Goal: Task Accomplishment & Management: Use online tool/utility

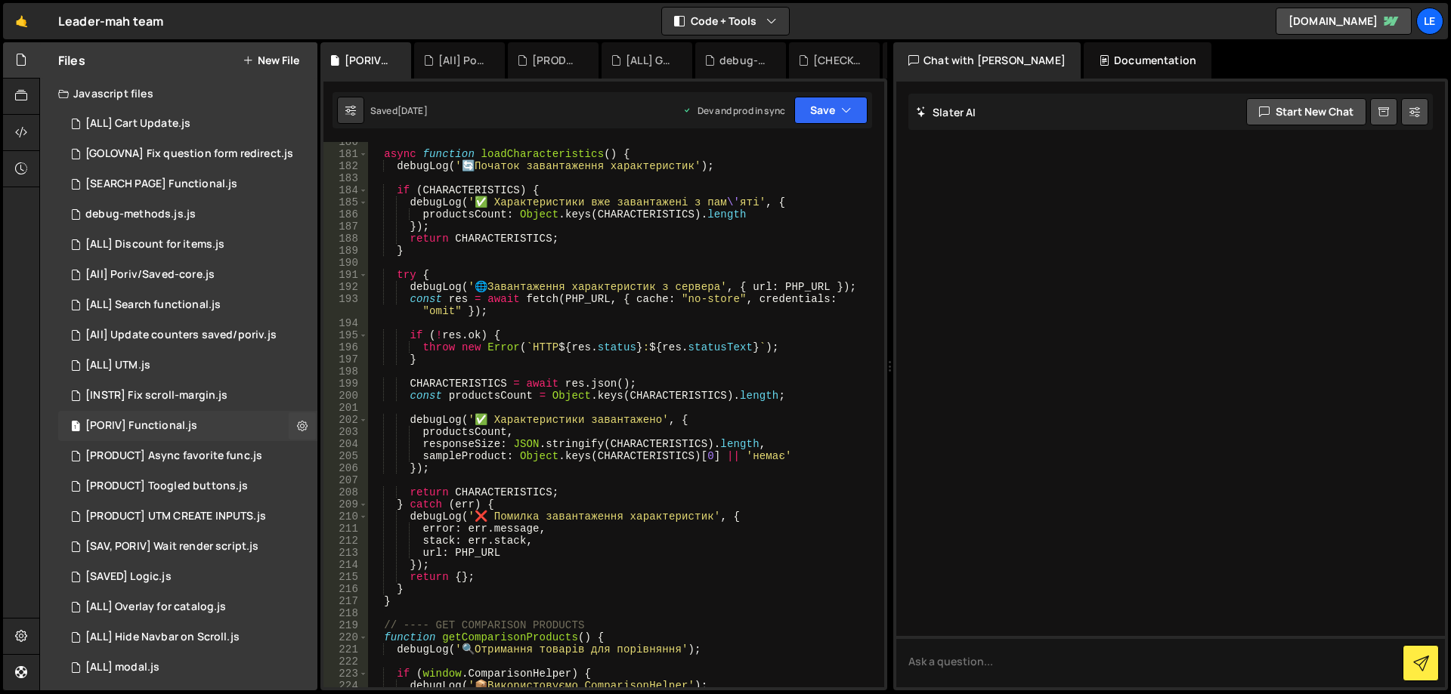
scroll to position [2266, 0]
click at [185, 432] on div "[PORIV] Functional.js" at bounding box center [141, 426] width 112 height 14
click at [621, 341] on div "async function loadCharacteristics ( ) { debugLog ( ' 🔄 Початок завантаження ха…" at bounding box center [623, 421] width 510 height 570
type textarea "});"
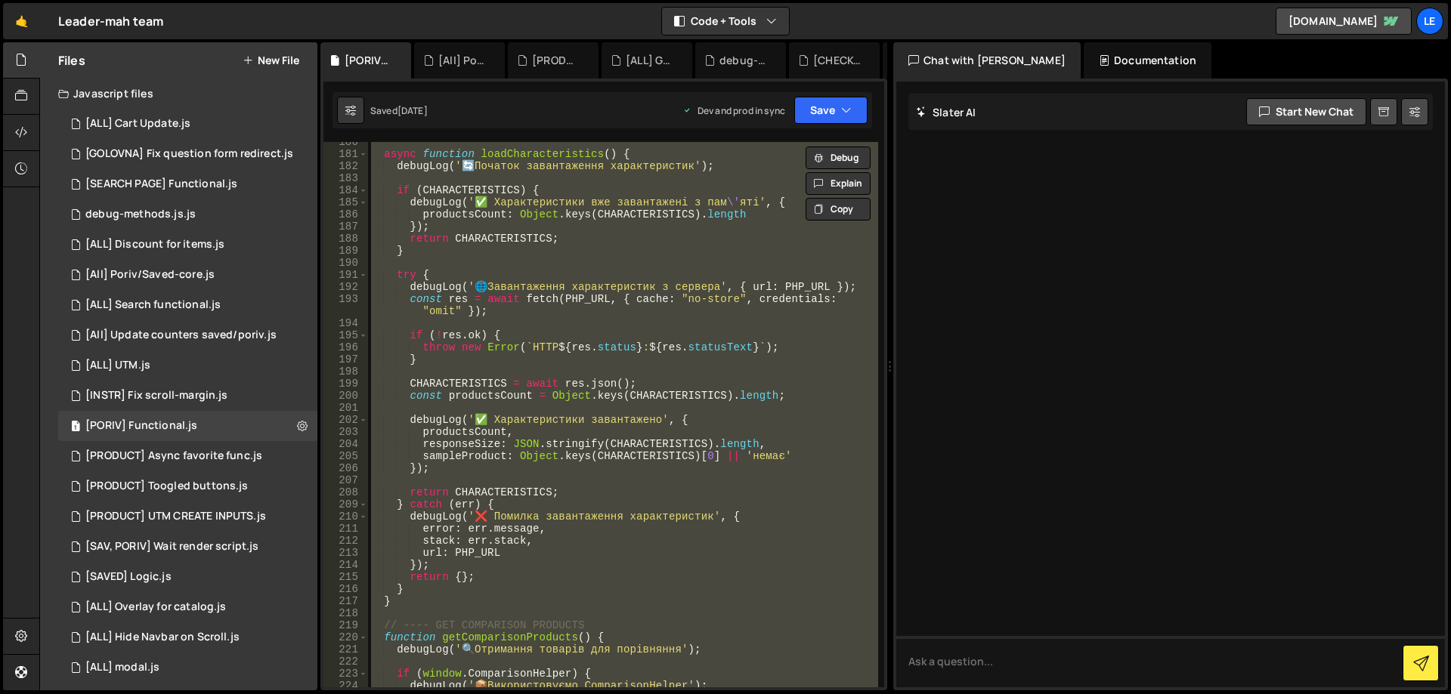
paste textarea
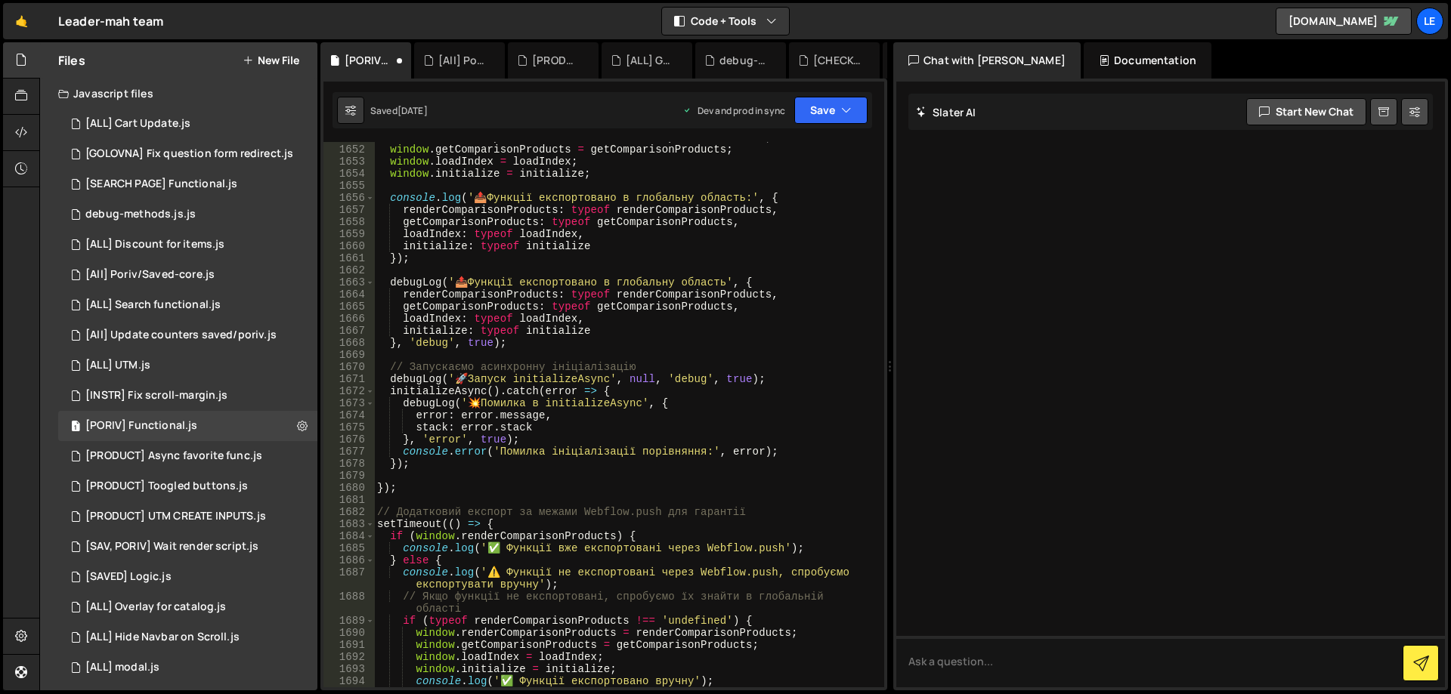
scroll to position [21787, 0]
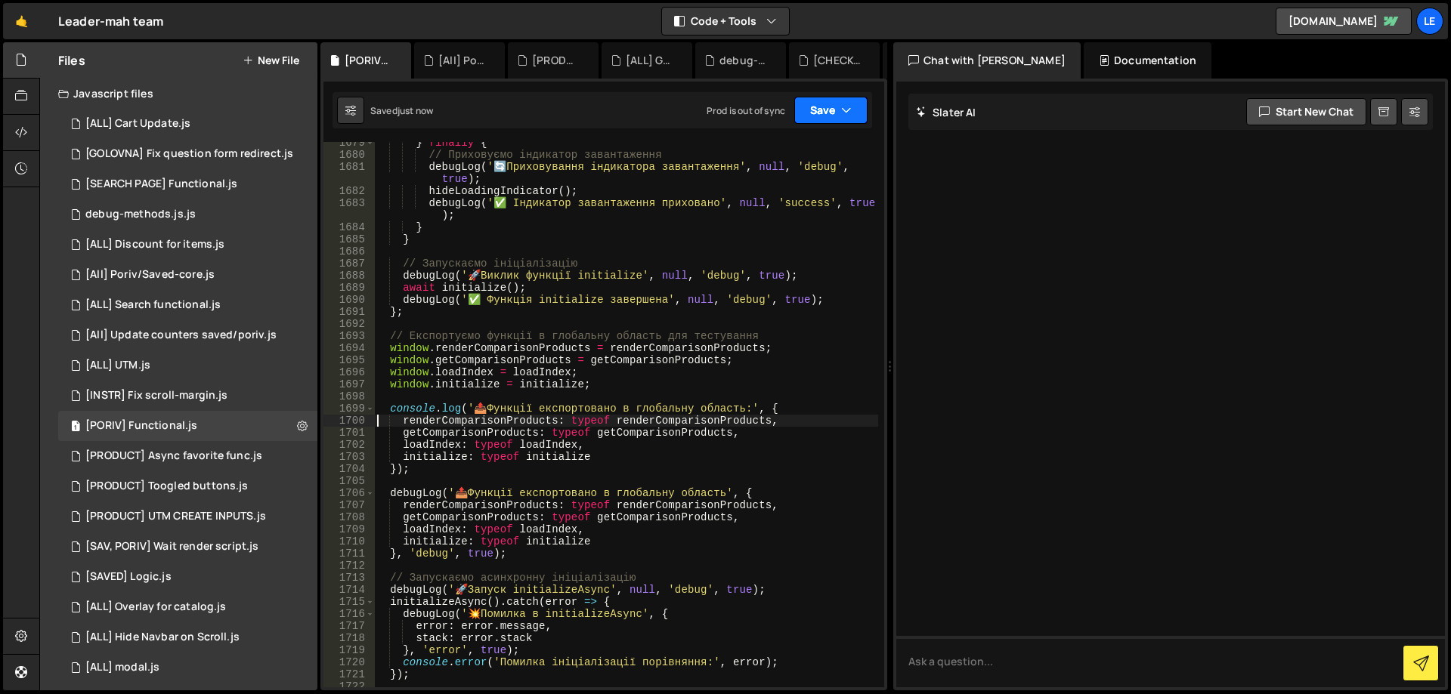
click at [824, 101] on button "Save" at bounding box center [830, 110] width 73 height 27
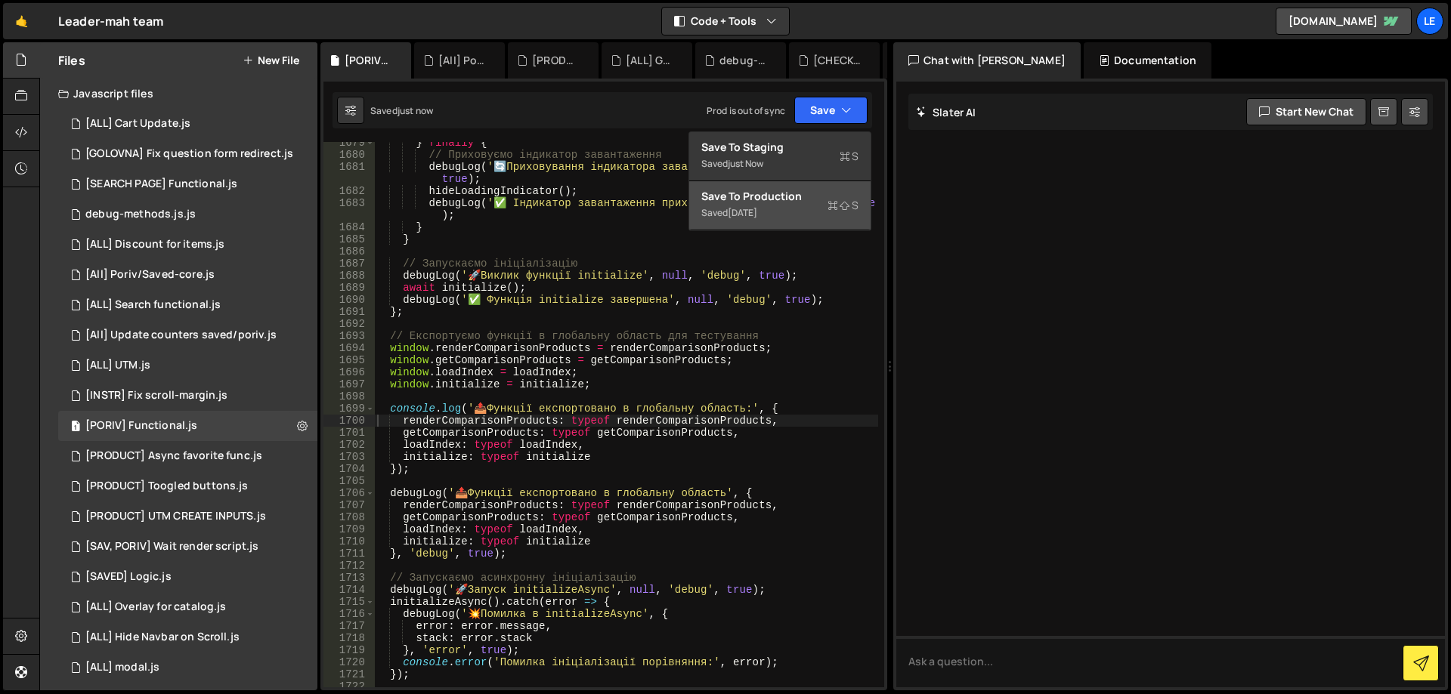
click at [757, 194] on div "Save to Production S" at bounding box center [779, 196] width 157 height 15
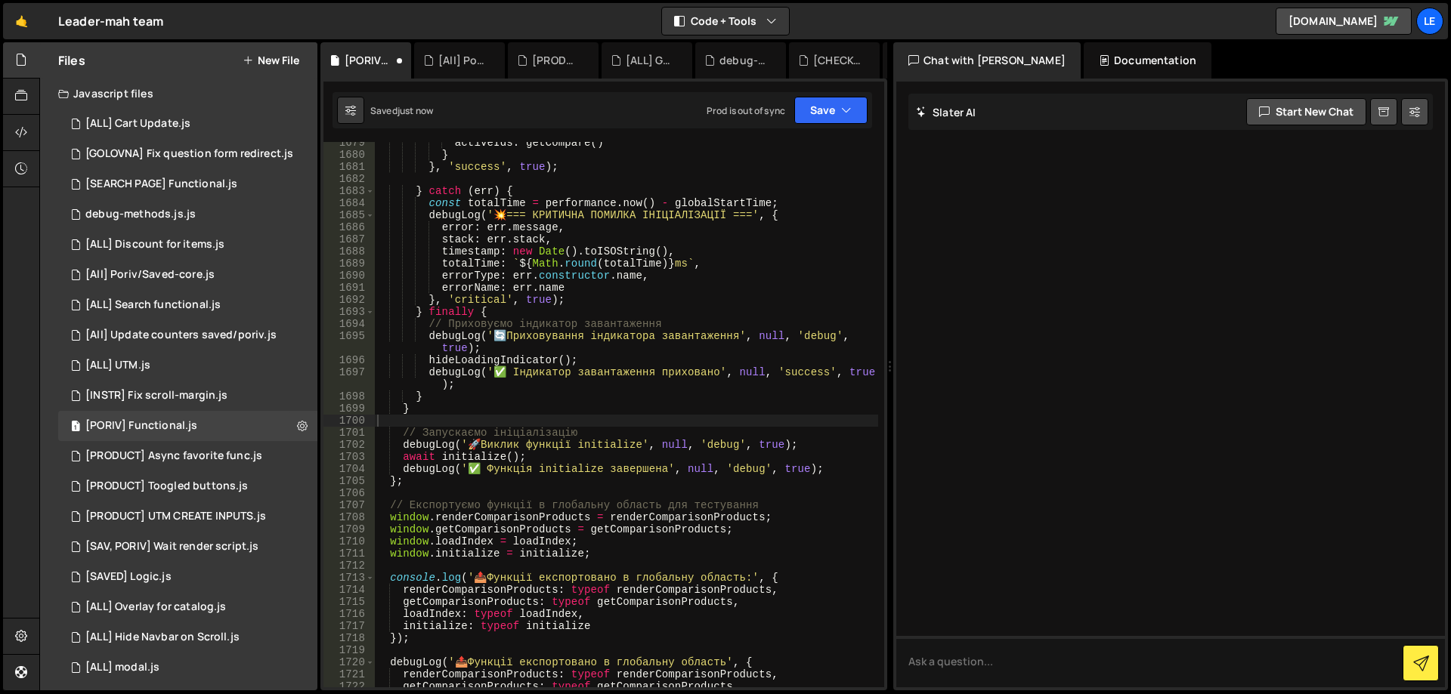
scroll to position [21715, 0]
click at [658, 228] on div "activeIds : getCompare ( ) } } , 'success' , true ) ; } catch ( err ) { const t…" at bounding box center [626, 422] width 504 height 570
type textarea "}, 1000);"
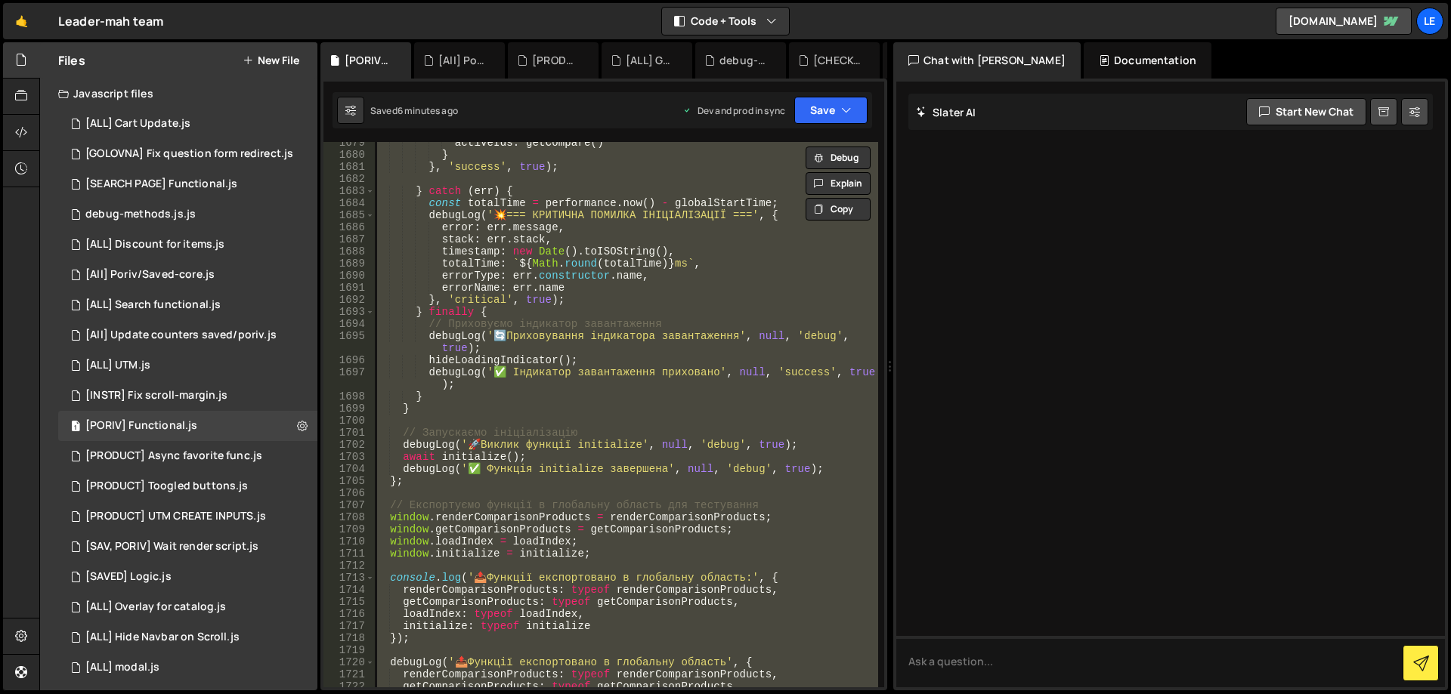
paste textarea
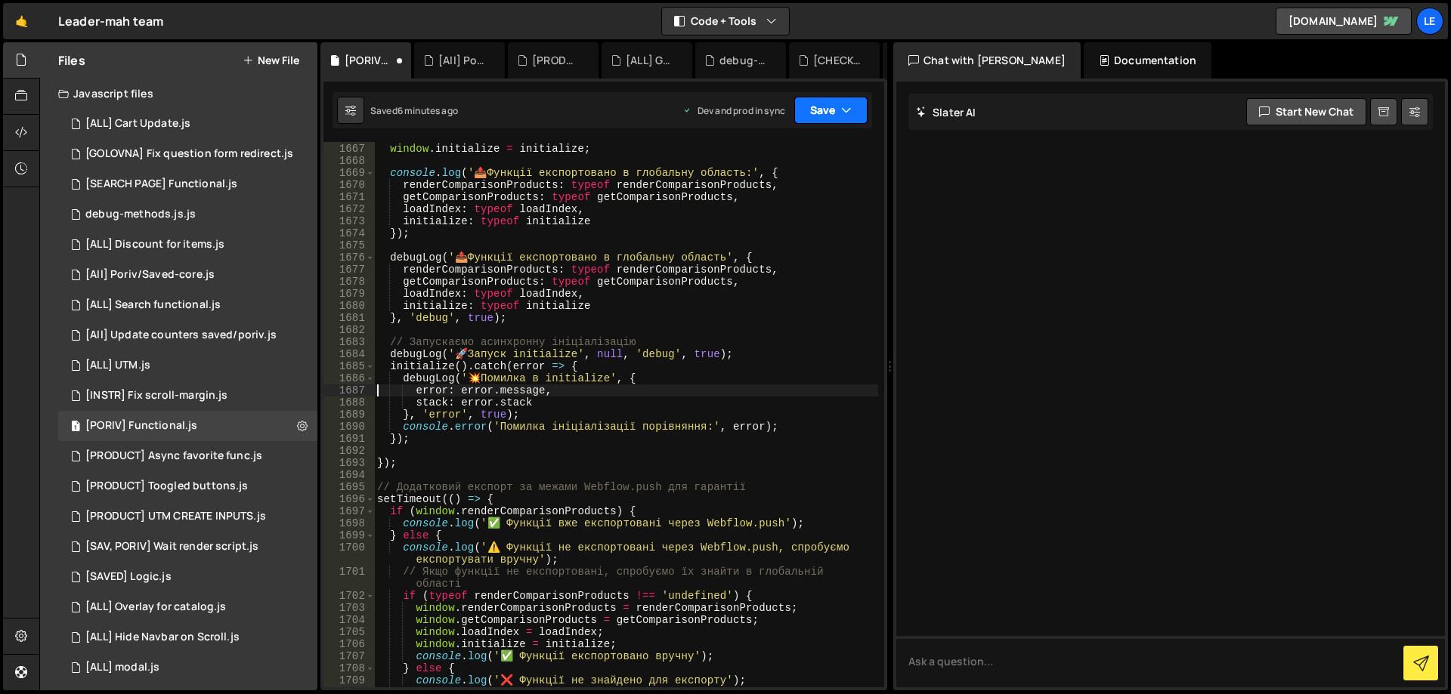
scroll to position [21600, 0]
type textarea "}, 'debug', true);"
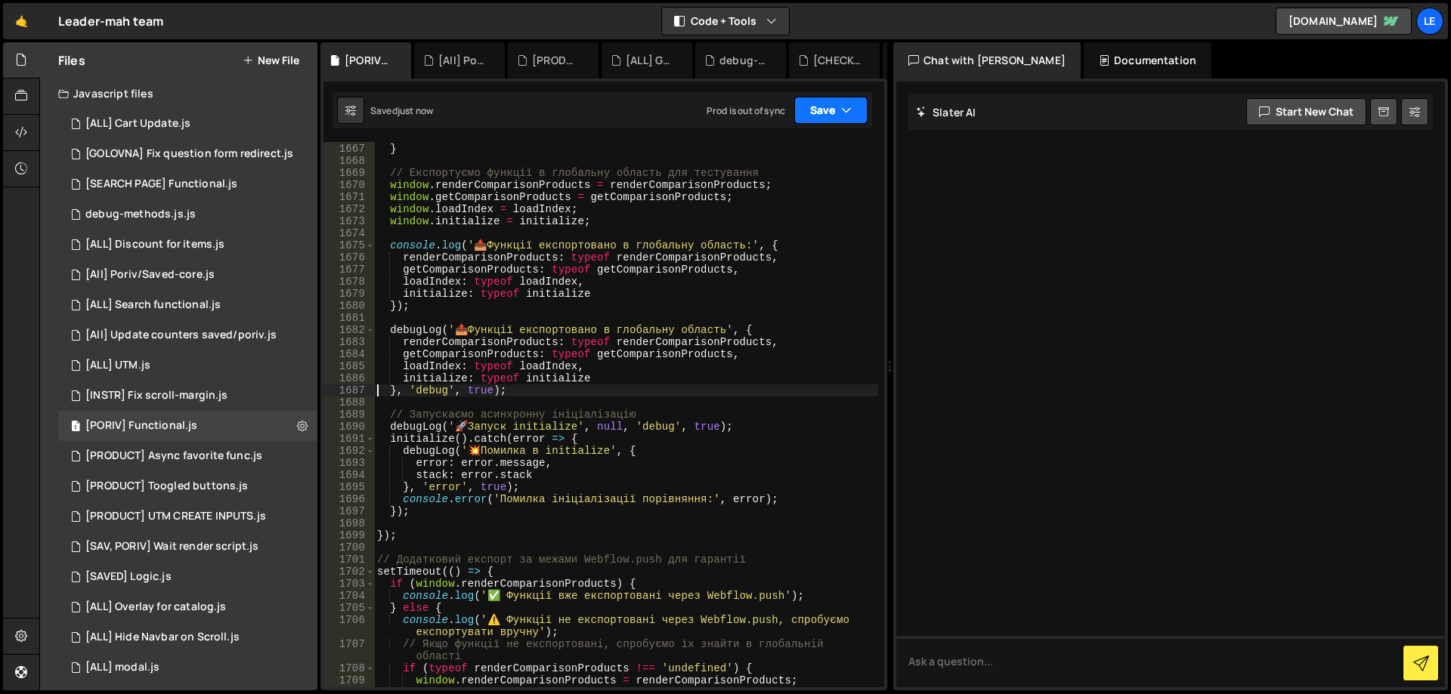
click at [840, 114] on button "Save" at bounding box center [830, 110] width 73 height 27
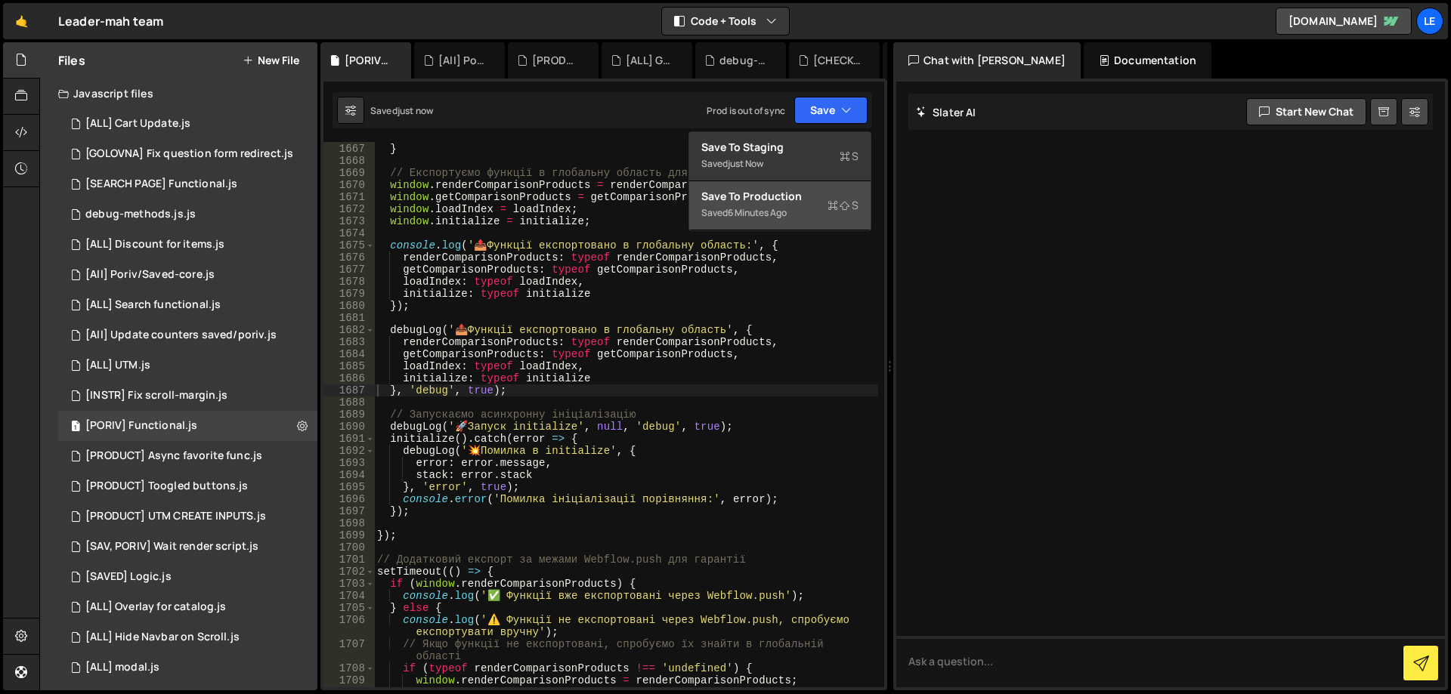
click at [808, 209] on div "Saved 6 minutes ago" at bounding box center [779, 213] width 157 height 18
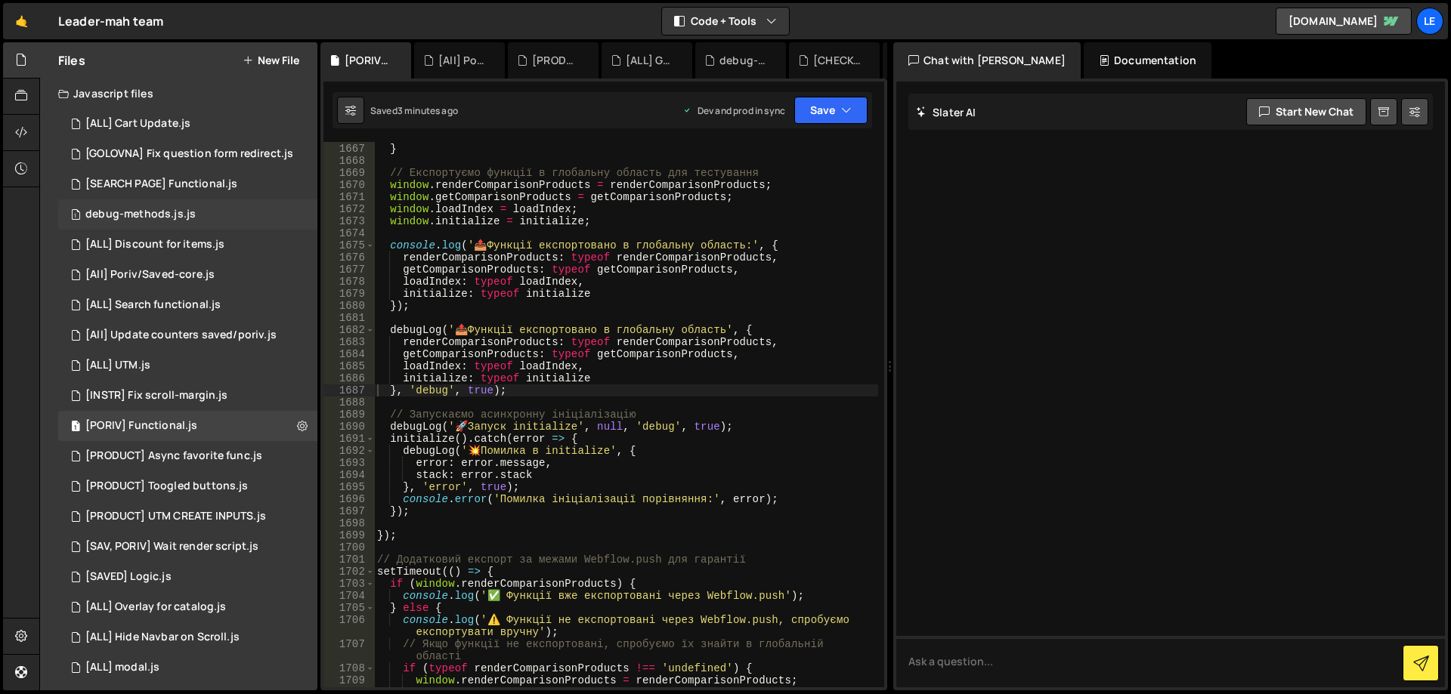
click at [215, 210] on div "1 debug-methods.js.js 0" at bounding box center [187, 214] width 259 height 30
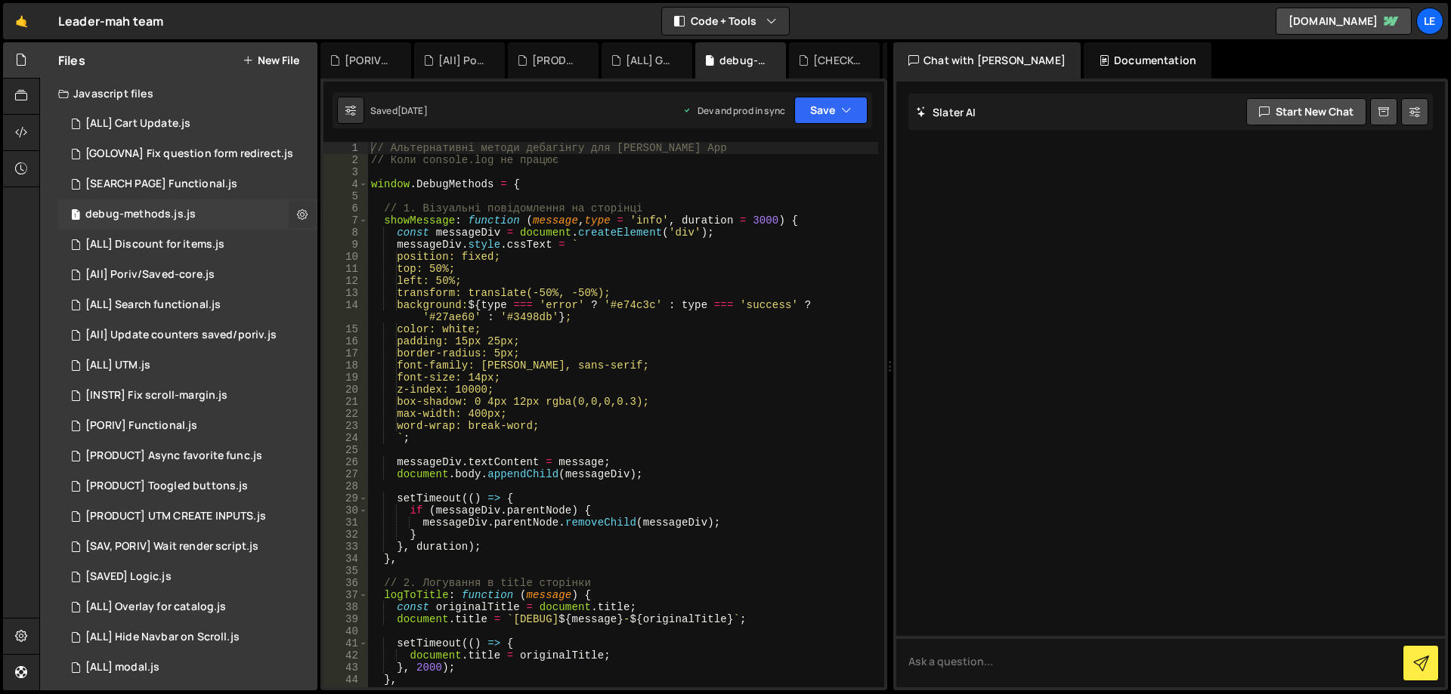
click at [297, 213] on icon at bounding box center [302, 214] width 11 height 14
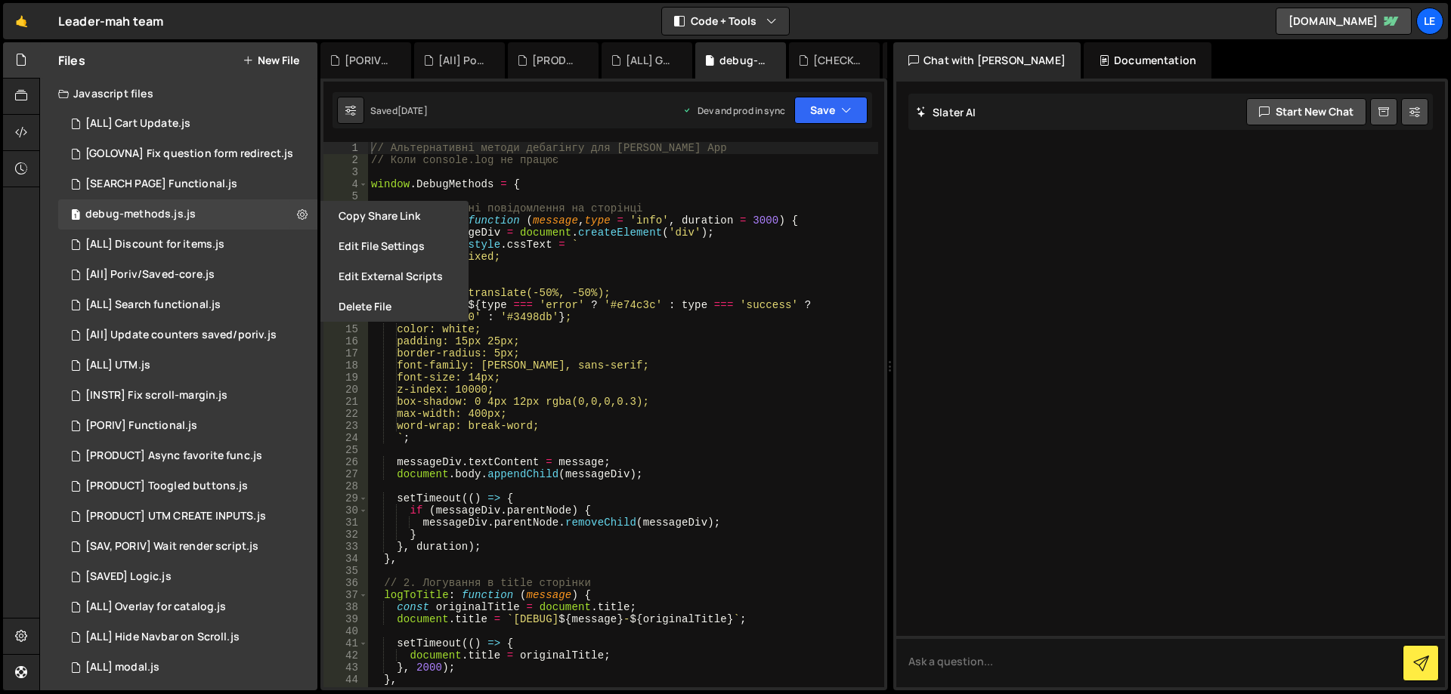
click at [399, 307] on button "Delete File" at bounding box center [394, 307] width 148 height 30
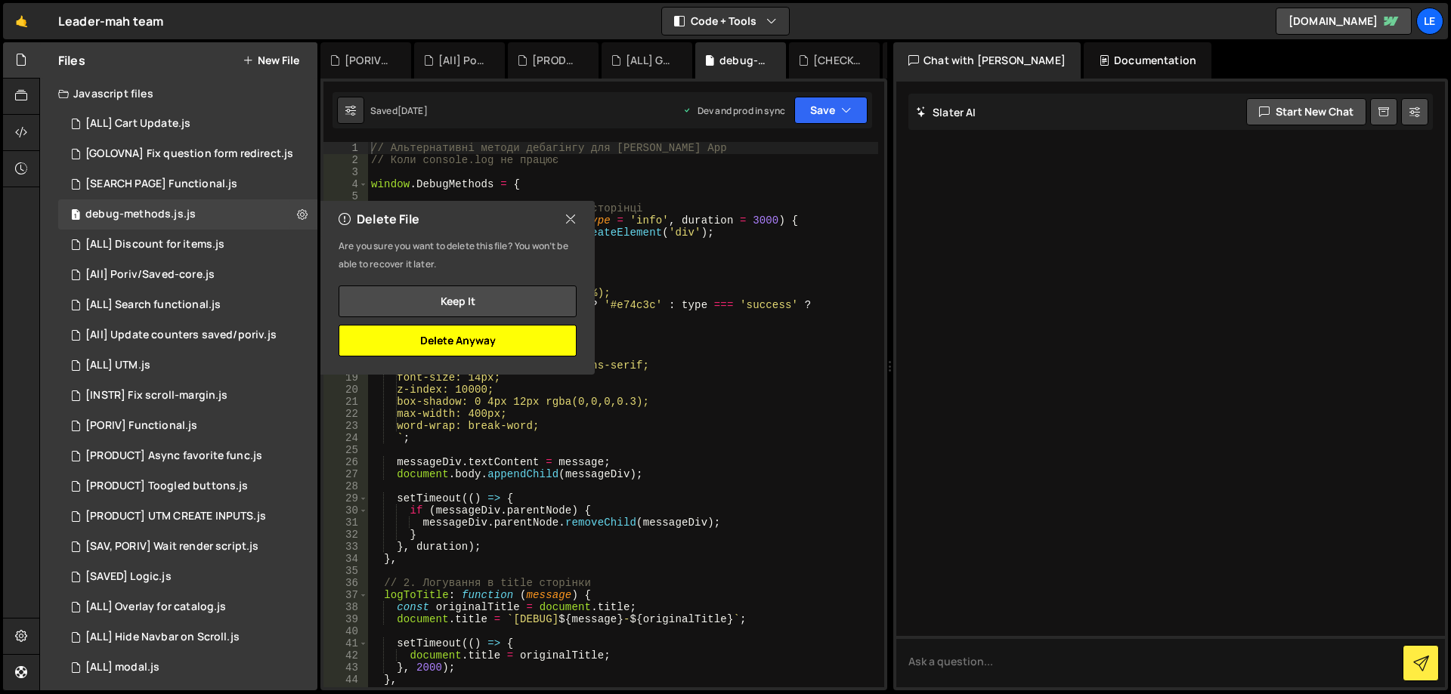
click at [502, 336] on button "Delete Anyway" at bounding box center [457, 341] width 238 height 32
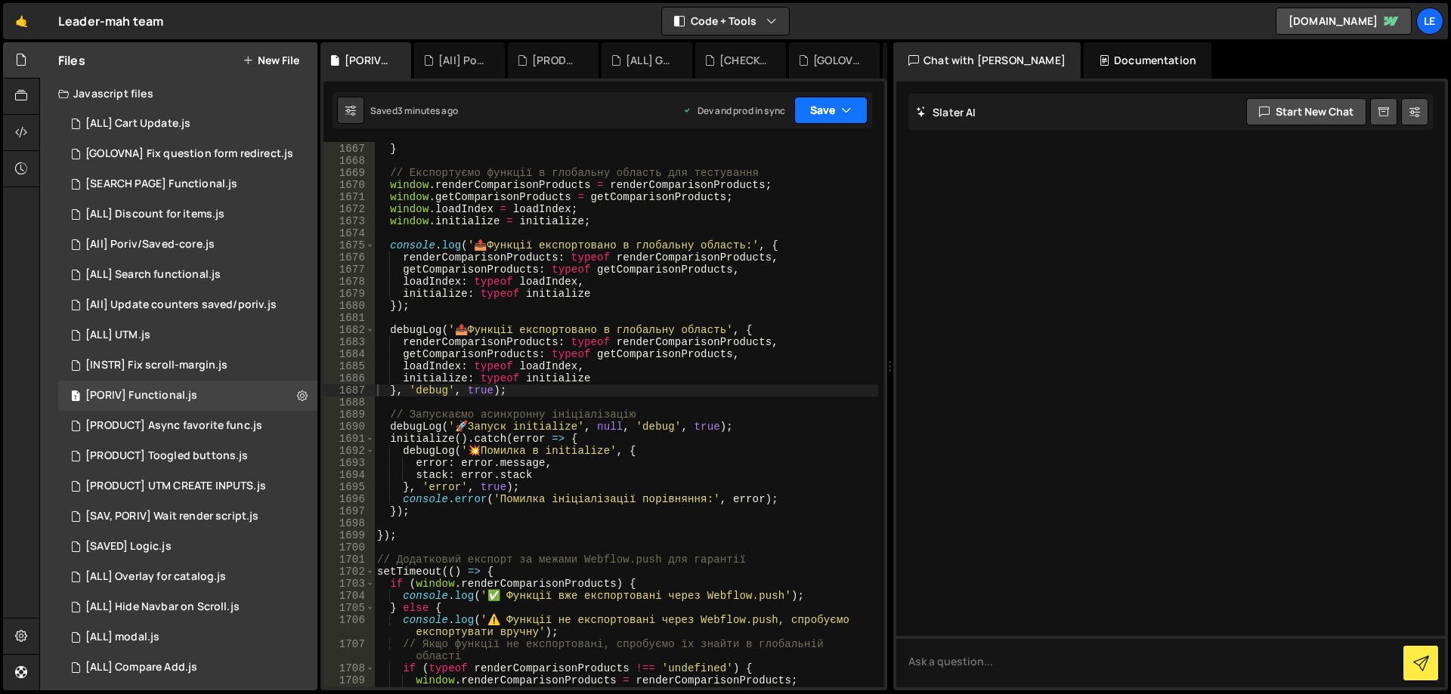
click at [864, 117] on button "Save" at bounding box center [830, 110] width 73 height 27
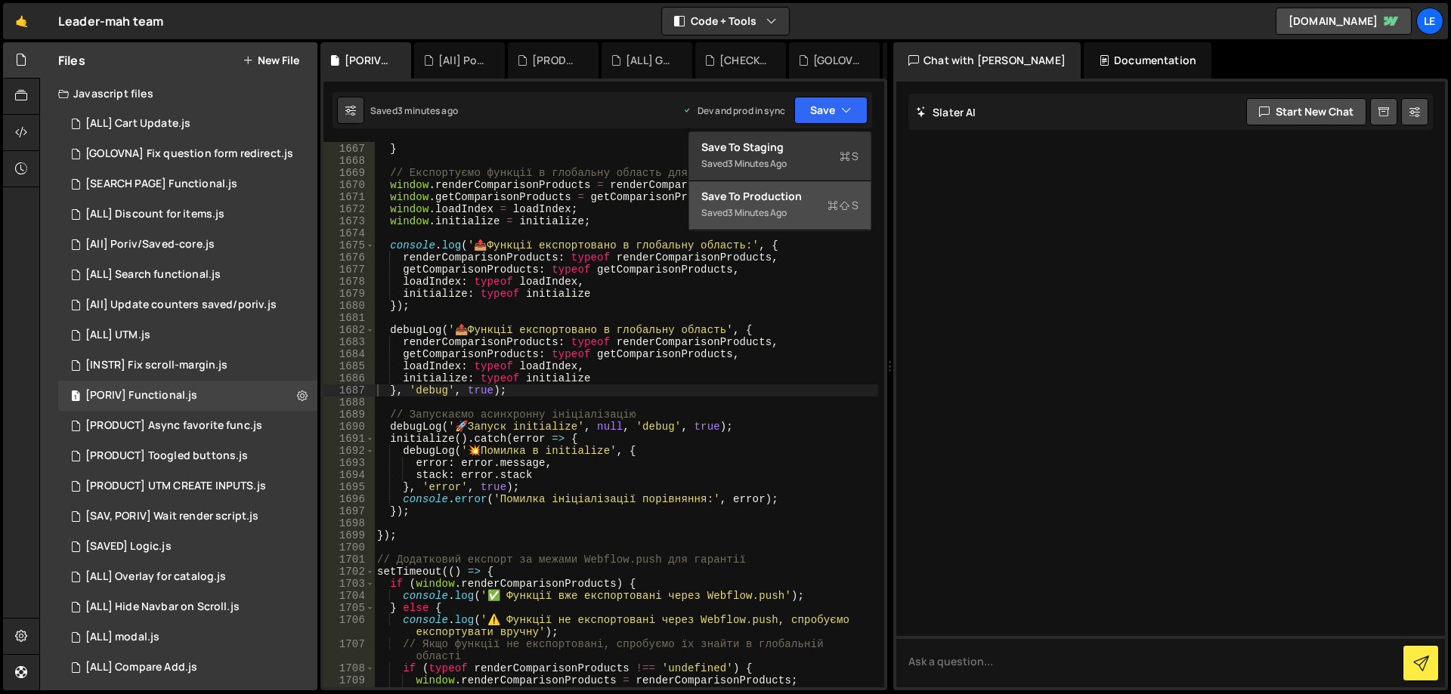
click at [818, 195] on div "Save to Production S" at bounding box center [779, 196] width 157 height 15
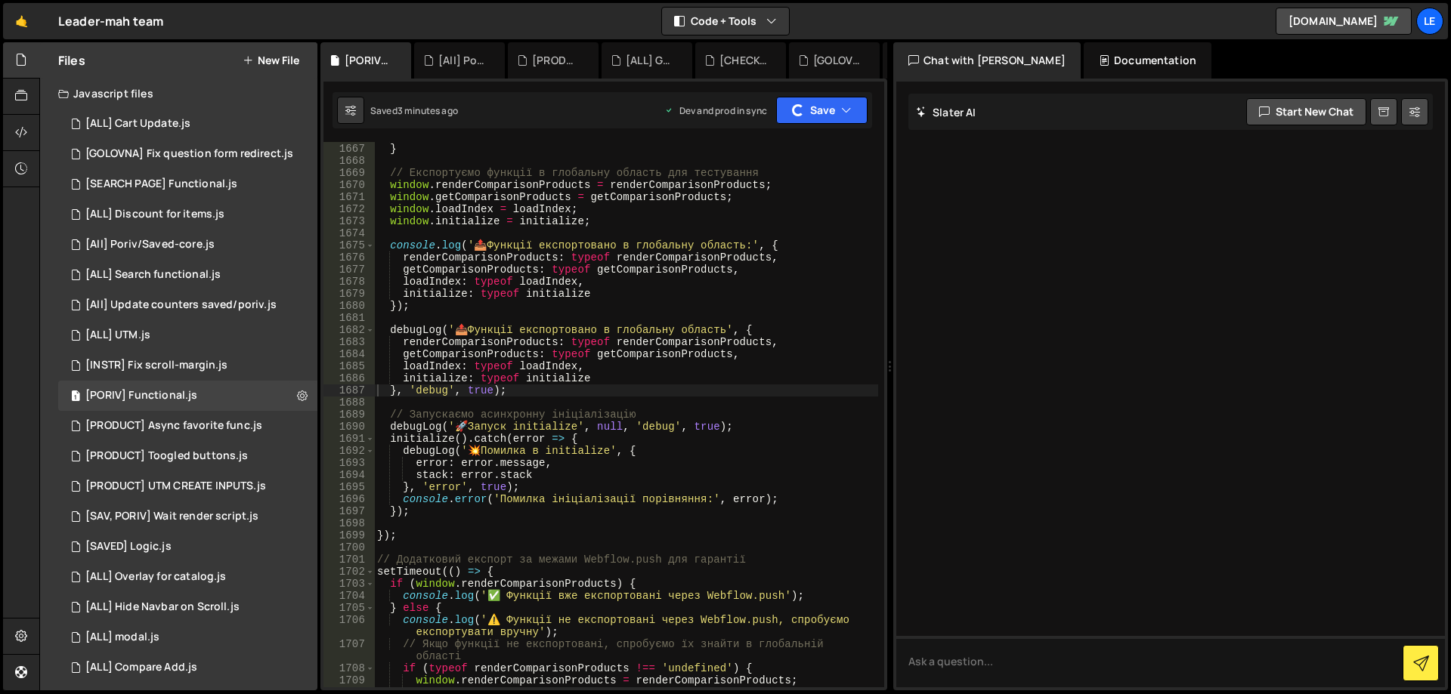
click at [558, 230] on div "} } // Експортуємо функції в глобальну область для тестування window . renderCo…" at bounding box center [626, 416] width 504 height 570
click at [635, 236] on div "} } // Експортуємо функції в глобальну область для тестування window . renderCo…" at bounding box center [626, 416] width 504 height 570
type textarea "}, 1000);"
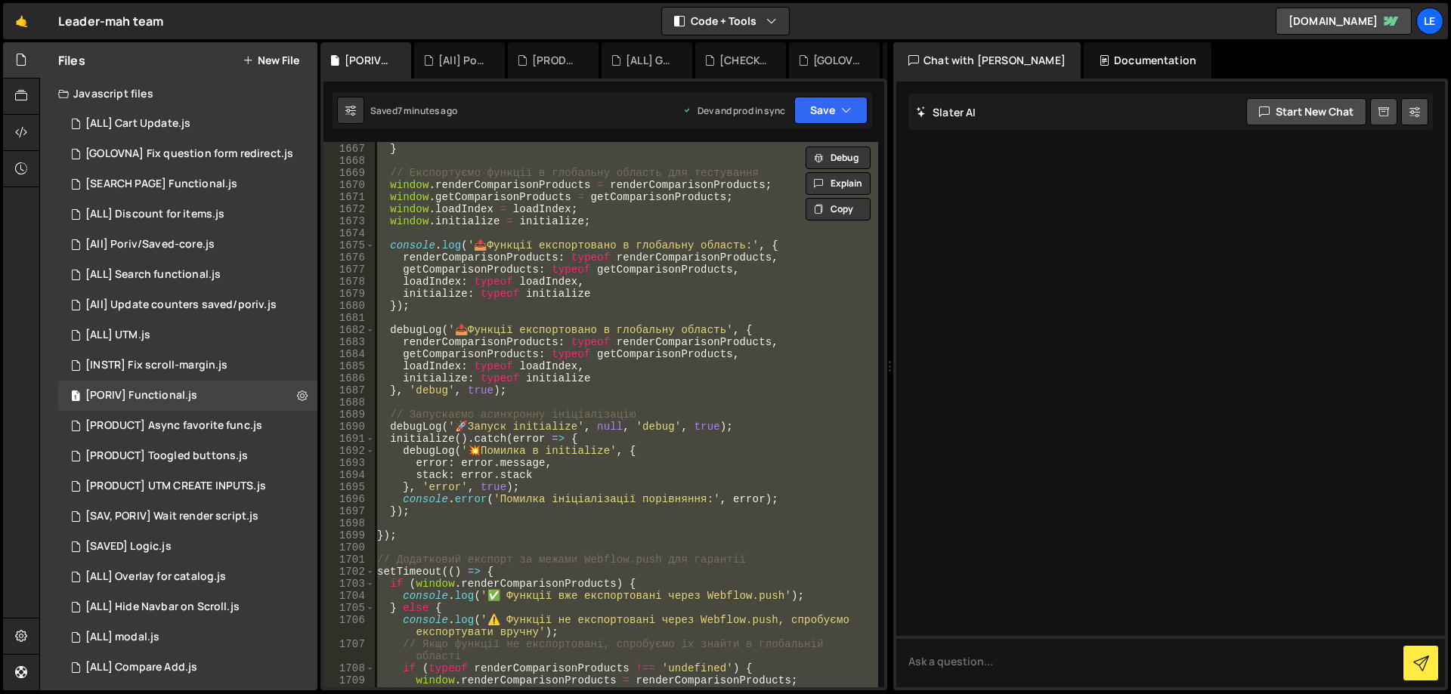
paste textarea
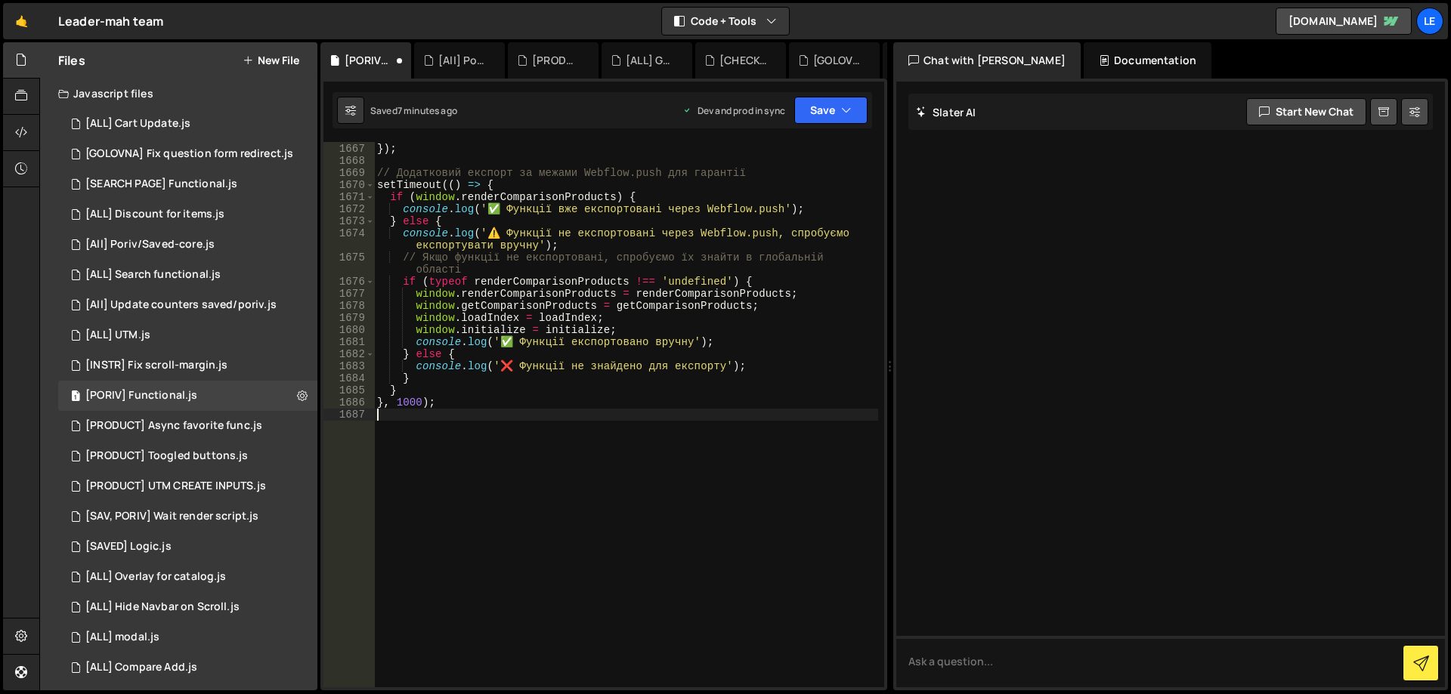
scroll to position [21600, 0]
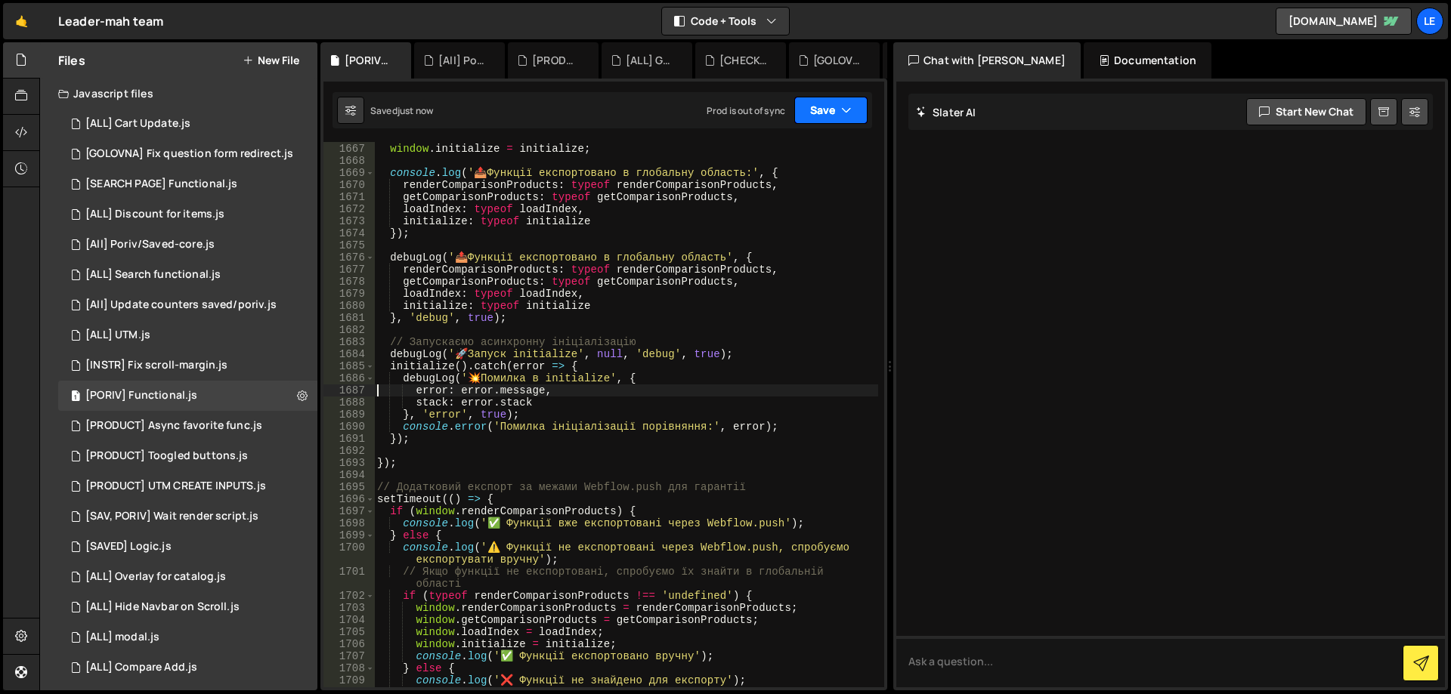
click at [841, 111] on icon "button" at bounding box center [846, 110] width 11 height 15
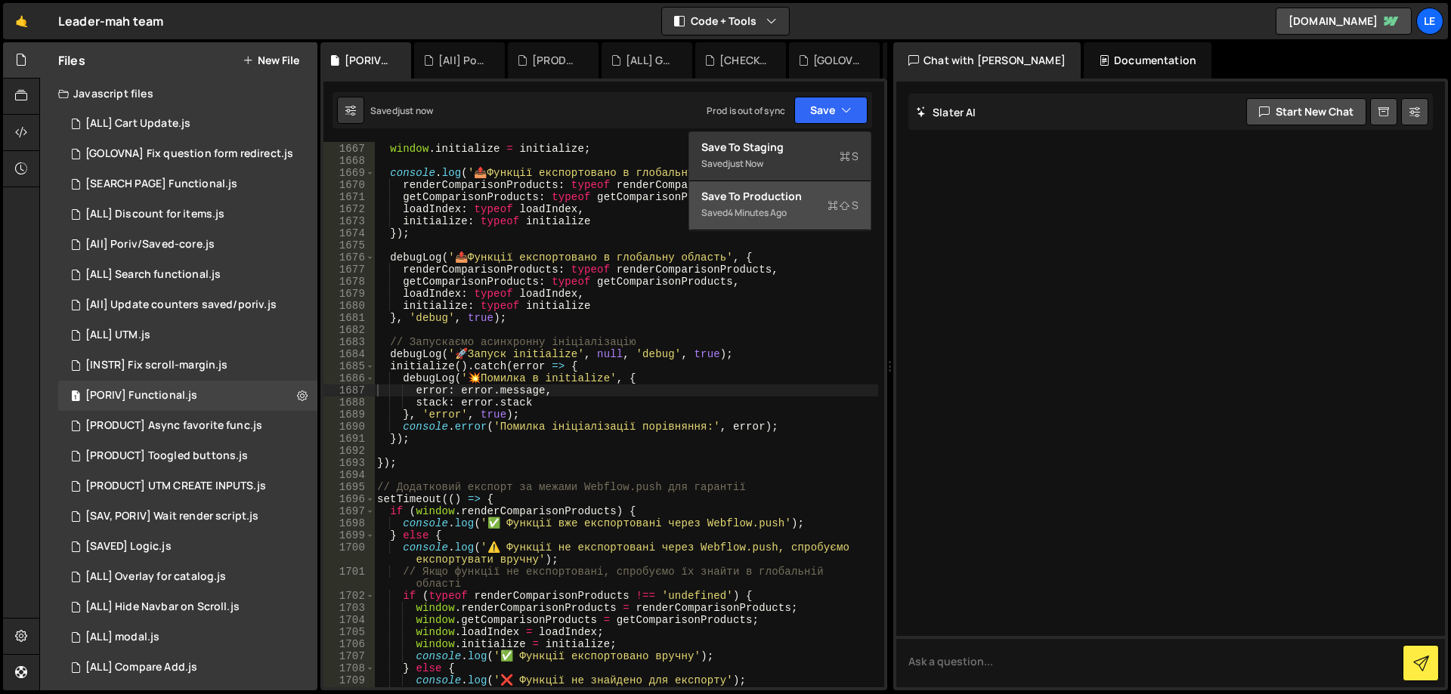
click at [808, 196] on div "Save to Production S" at bounding box center [779, 196] width 157 height 15
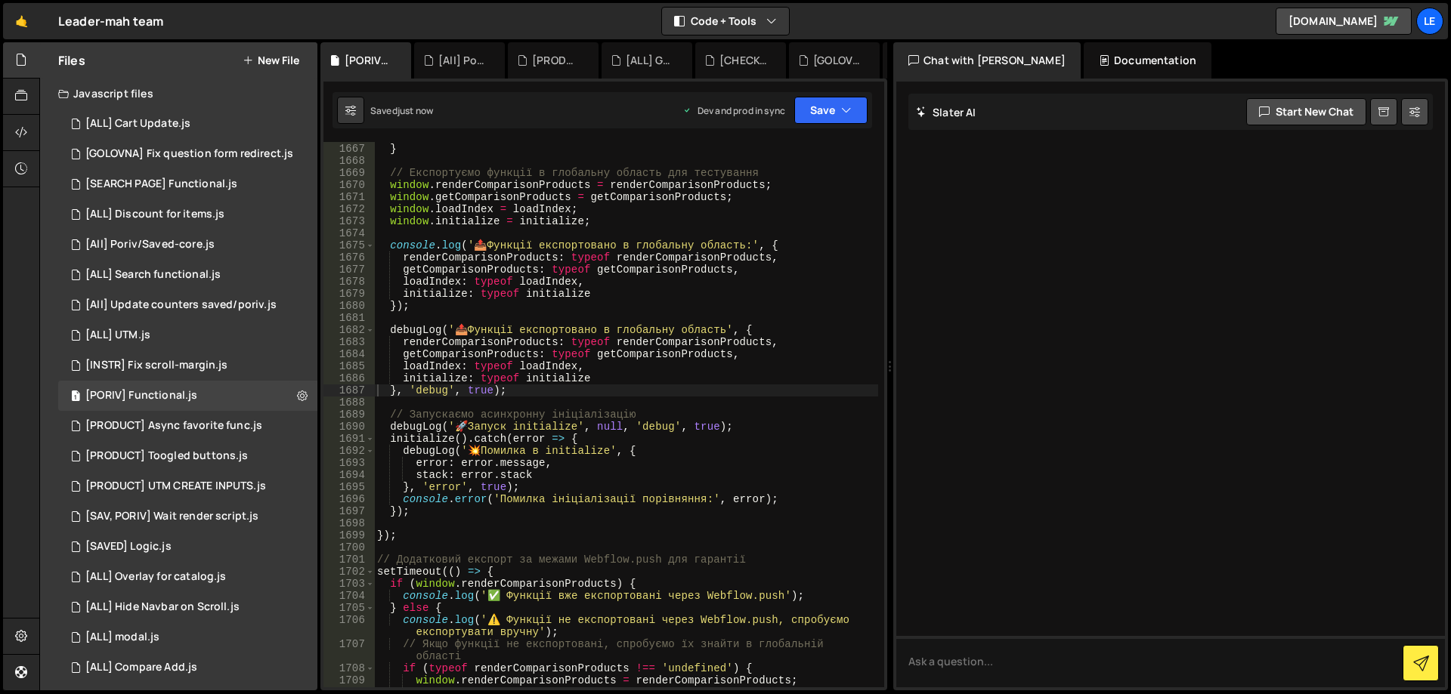
click at [661, 197] on div "} } // Експортуємо функції в глобальну область для тестування window . renderCo…" at bounding box center [626, 416] width 504 height 570
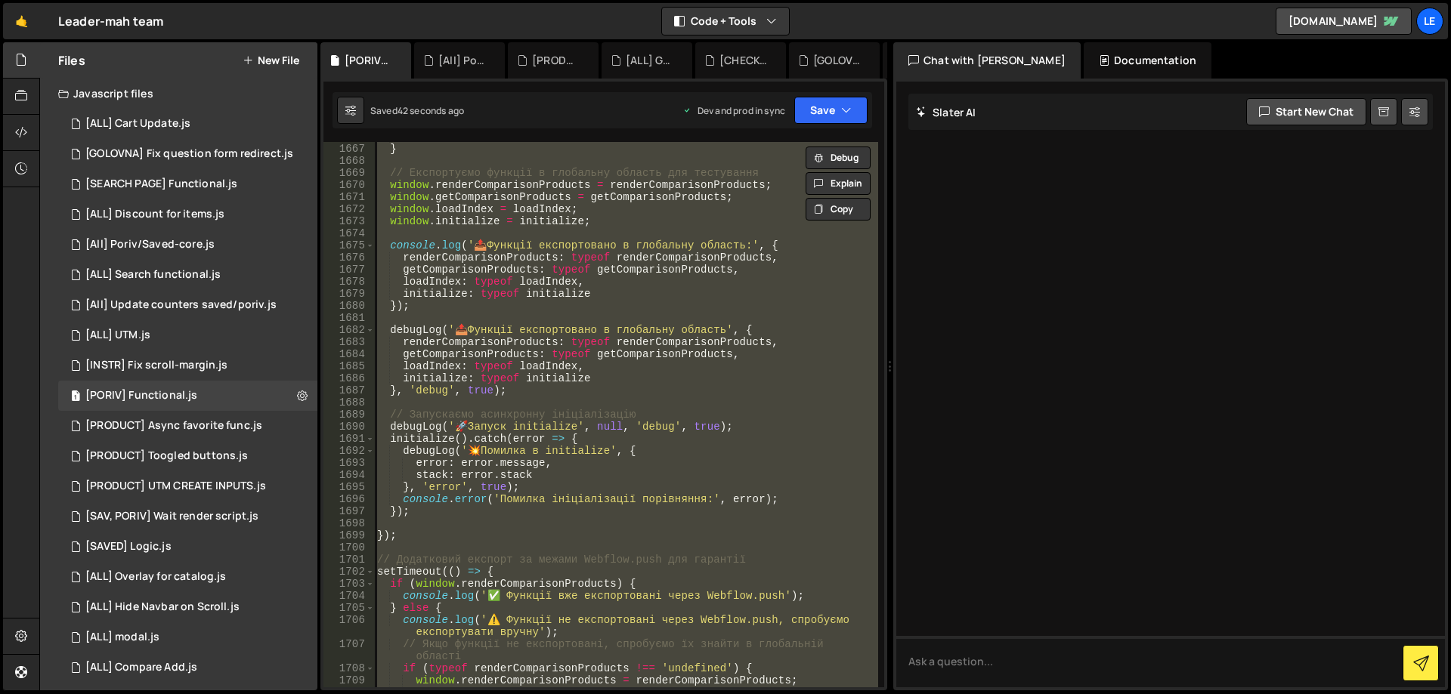
click at [731, 304] on div "} } // Експортуємо функції в глобальну область для тестування window . renderCo…" at bounding box center [626, 414] width 504 height 545
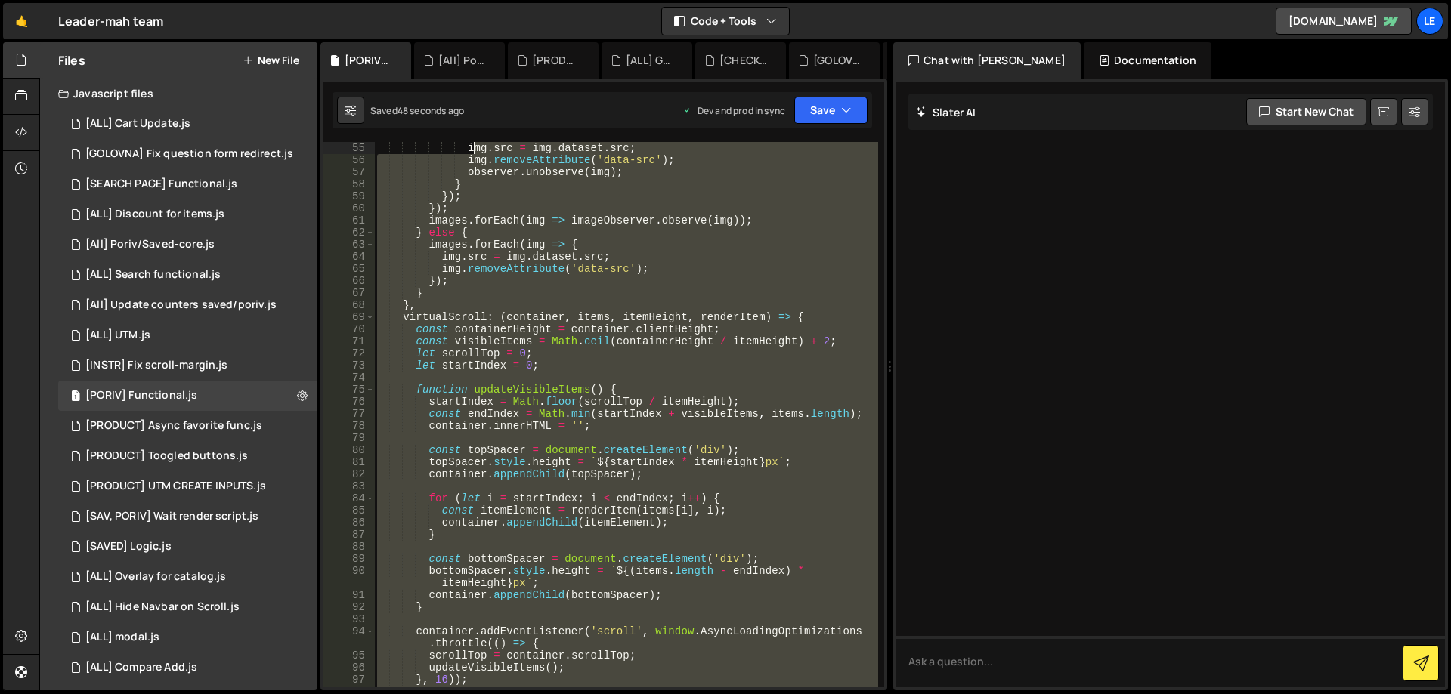
scroll to position [0, 0]
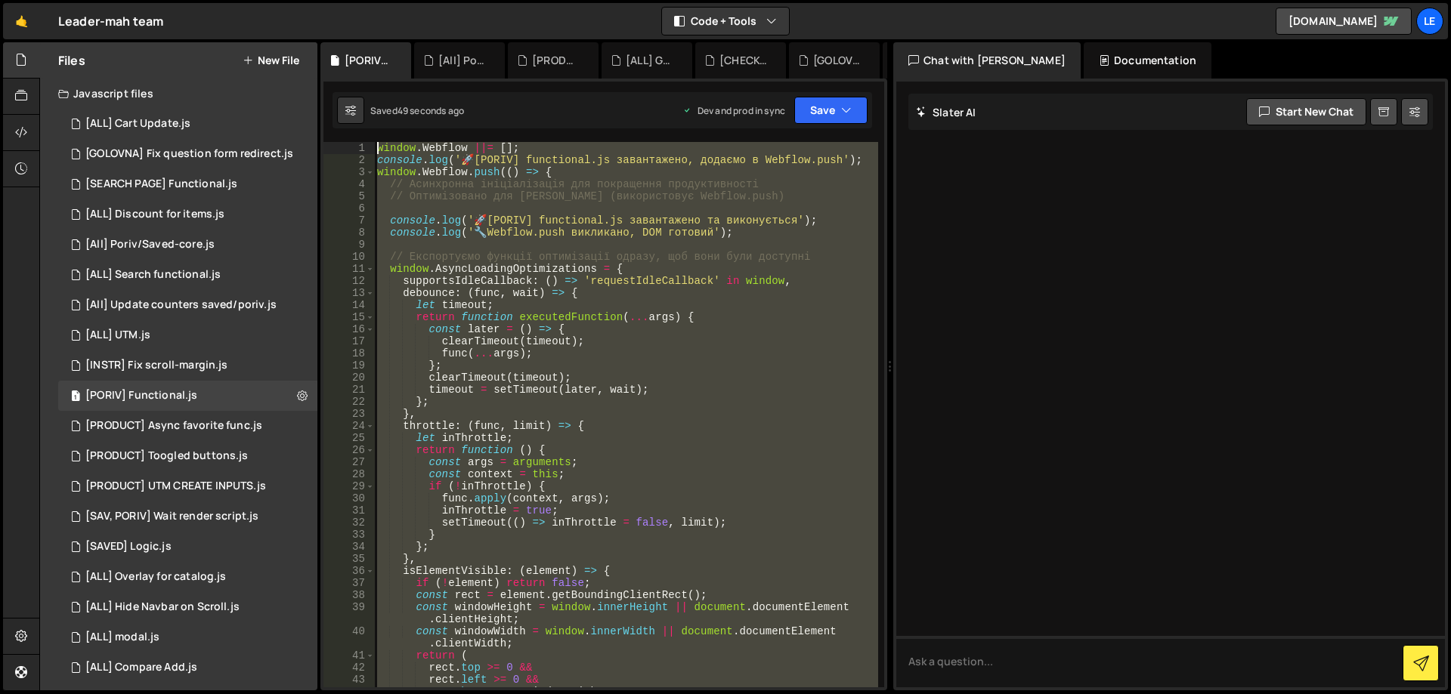
drag, startPoint x: 559, startPoint y: 406, endPoint x: 320, endPoint y: 48, distance: 430.2
click at [320, 48] on div "Files New File Javascript files 1 [ALL] Cart Update.js 0 1 [GOLOVNA] Fix questi…" at bounding box center [744, 366] width 1411 height 649
type textarea "window.Webflow ||= []; console.log('🚀 [PORIV] functional.js завантажено, додаєм…"
